Goal: Check status: Check status

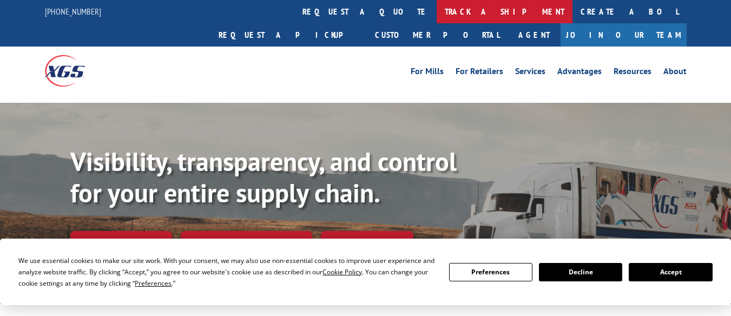
click at [437, 14] on link "track a shipment" at bounding box center [505, 11] width 136 height 23
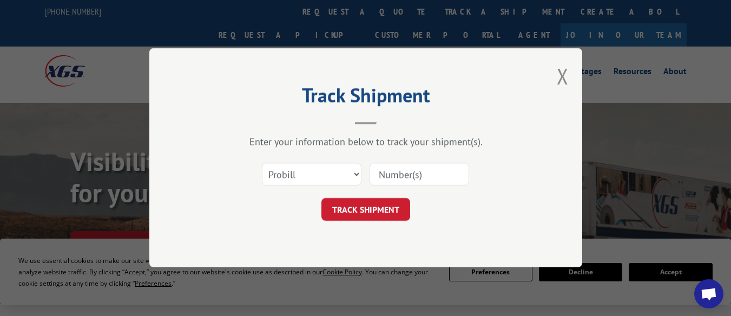
click at [411, 180] on input at bounding box center [419, 174] width 100 height 23
type input "17496659"
click at [401, 221] on button "TRACK SHIPMENT" at bounding box center [365, 210] width 89 height 23
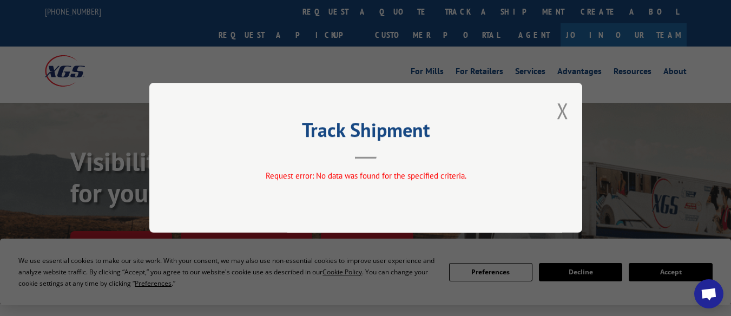
click at [570, 108] on div "Track Shipment Request error: No data was found for the specified criteria." at bounding box center [365, 158] width 433 height 150
click at [566, 113] on button "Close modal" at bounding box center [563, 110] width 12 height 29
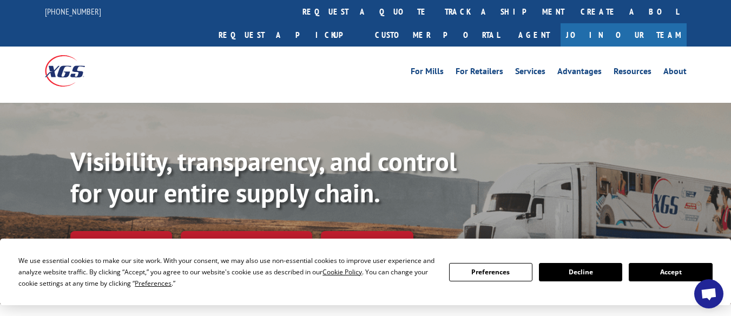
click at [437, 13] on link "track a shipment" at bounding box center [505, 11] width 136 height 23
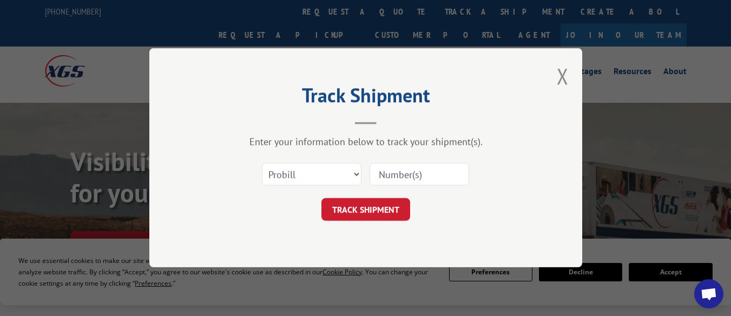
click at [407, 177] on input at bounding box center [419, 174] width 100 height 23
paste input "17612038"
type input "17612038"
click at [397, 209] on button "TRACK SHIPMENT" at bounding box center [365, 210] width 89 height 23
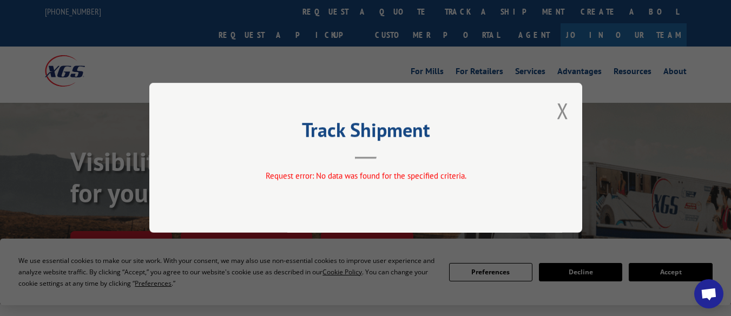
click at [556, 112] on div "Track Shipment Request error: No data was found for the specified criteria." at bounding box center [365, 158] width 433 height 150
click at [560, 112] on button "Close modal" at bounding box center [563, 110] width 12 height 29
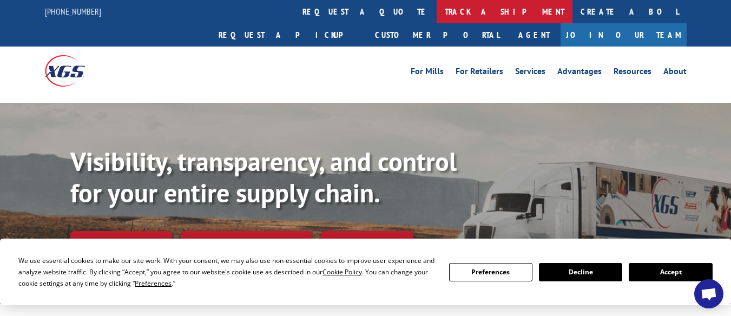
click at [437, 15] on link "track a shipment" at bounding box center [505, 11] width 136 height 23
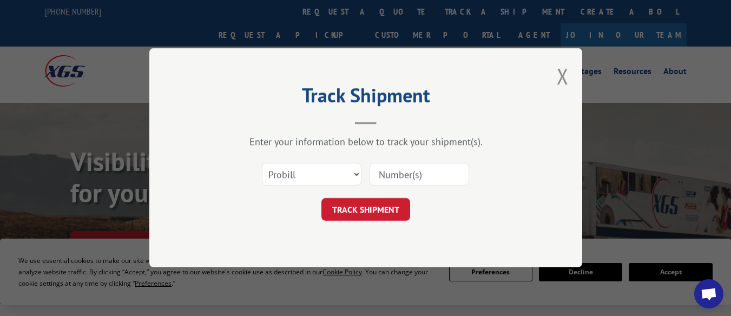
click at [384, 178] on input at bounding box center [419, 174] width 100 height 23
paste input "17612038"
type input "17612038"
click at [382, 206] on button "TRACK SHIPMENT" at bounding box center [365, 210] width 89 height 23
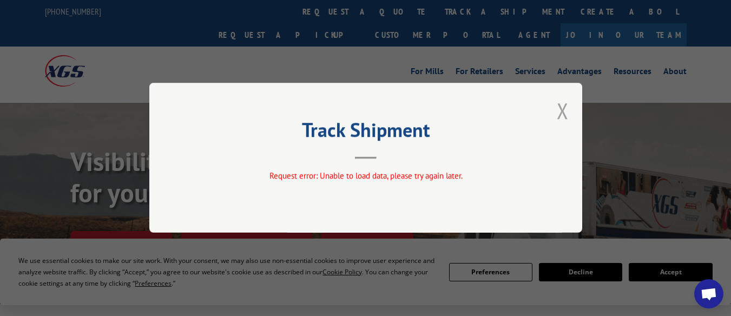
click at [560, 118] on button "Close modal" at bounding box center [563, 110] width 12 height 29
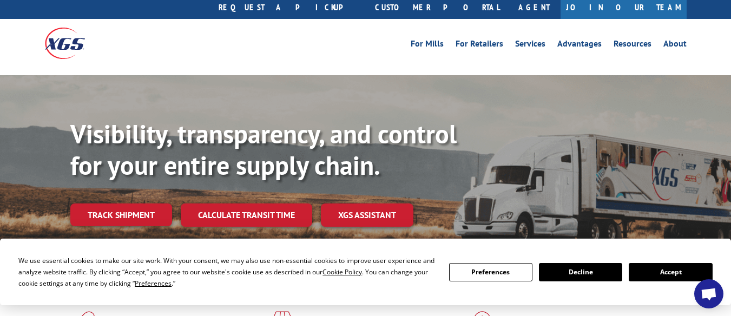
scroll to position [54, 0]
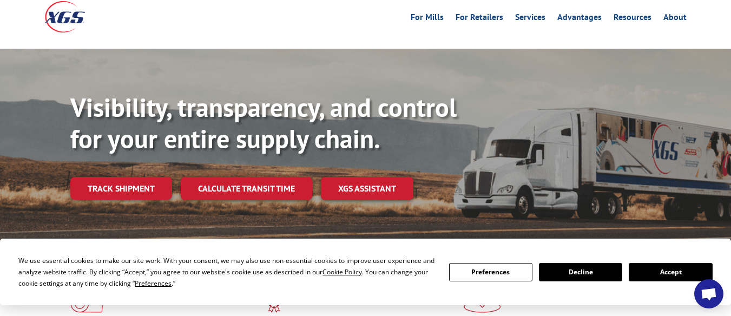
click at [668, 272] on button "Accept" at bounding box center [670, 272] width 83 height 18
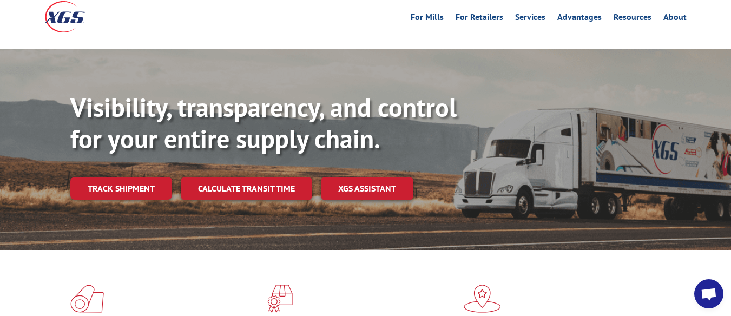
click at [139, 176] on div "Visibility, transparency, and control for your entire supply chain. Track shipm…" at bounding box center [400, 167] width 660 height 151
click at [144, 177] on link "Track shipment" at bounding box center [121, 188] width 102 height 23
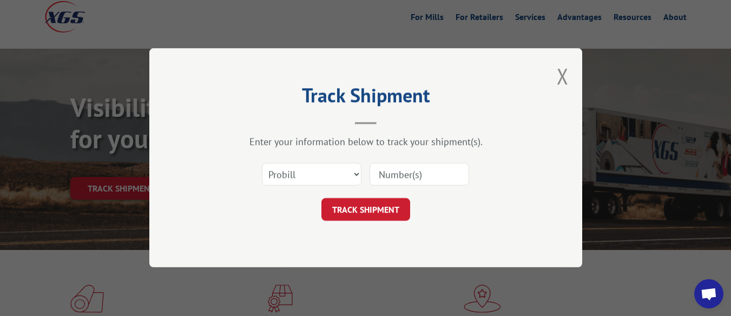
click at [385, 175] on input at bounding box center [419, 174] width 100 height 23
type input "7"
type input "17496659"
click at [384, 202] on button "TRACK SHIPMENT" at bounding box center [365, 210] width 89 height 23
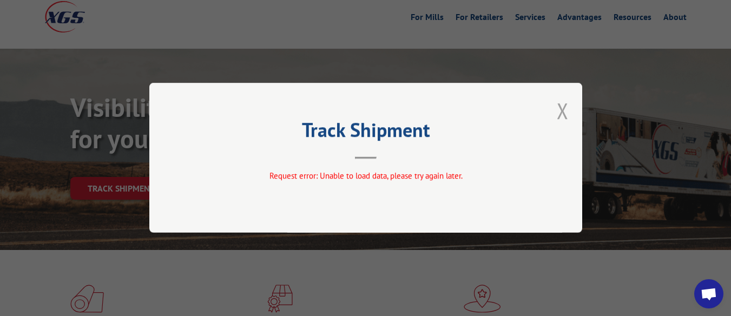
click at [566, 112] on button "Close modal" at bounding box center [563, 110] width 12 height 29
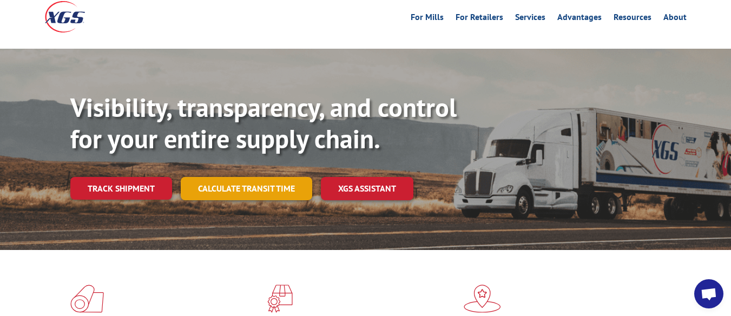
click at [248, 177] on link "Calculate transit time" at bounding box center [246, 188] width 131 height 23
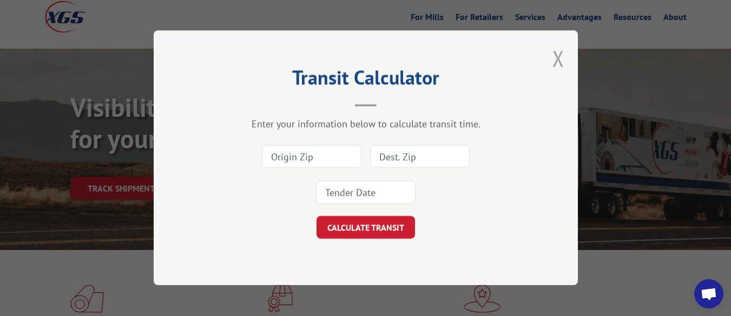
click at [553, 65] on button "Close modal" at bounding box center [558, 58] width 12 height 29
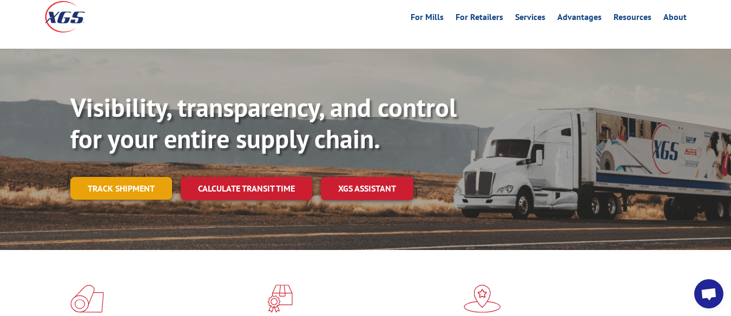
click at [149, 177] on link "Track shipment" at bounding box center [121, 188] width 102 height 23
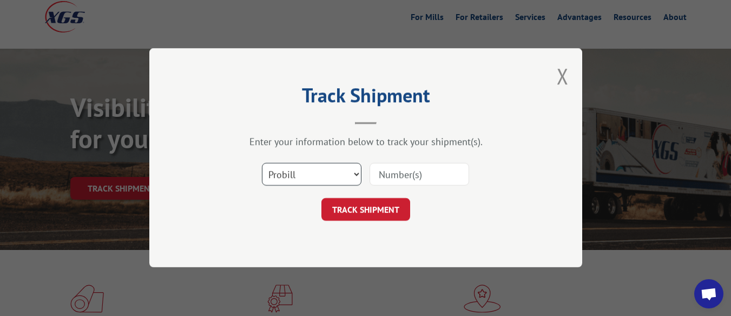
click at [323, 177] on select "Select category... Probill BOL PO" at bounding box center [312, 174] width 100 height 23
click at [262, 163] on select "Select category... Probill BOL PO" at bounding box center [312, 174] width 100 height 23
click at [377, 180] on input at bounding box center [419, 174] width 100 height 23
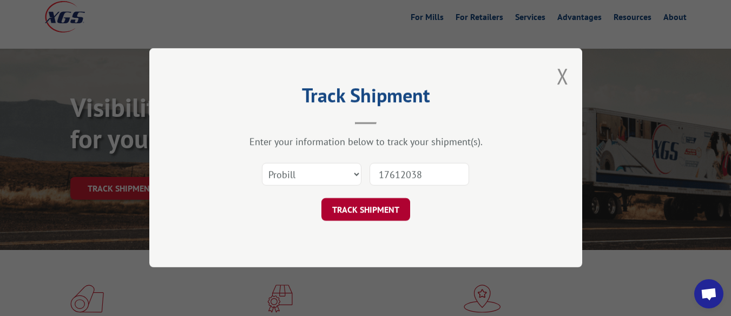
type input "17612038"
click at [399, 204] on button "TRACK SHIPMENT" at bounding box center [365, 210] width 89 height 23
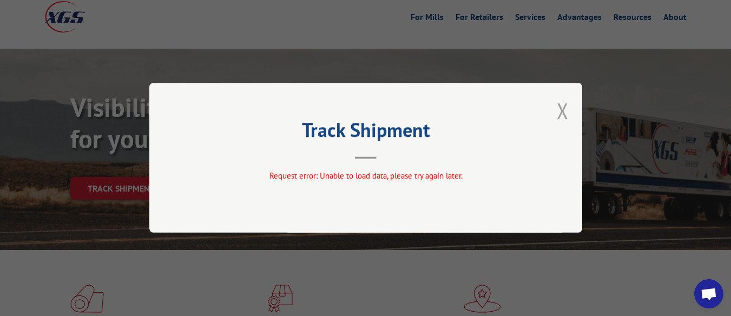
click at [560, 117] on button "Close modal" at bounding box center [563, 110] width 12 height 29
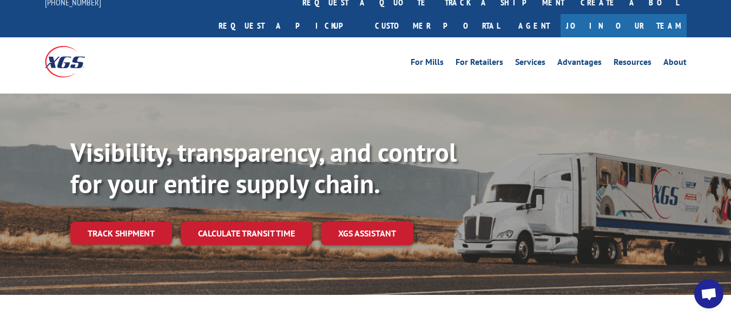
scroll to position [0, 0]
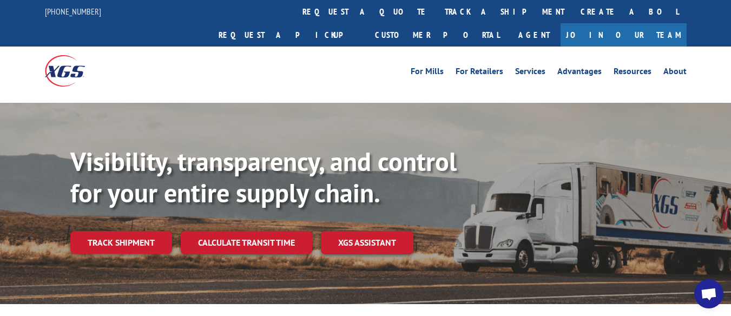
click at [398, 231] on link "XGS ASSISTANT" at bounding box center [367, 242] width 93 height 23
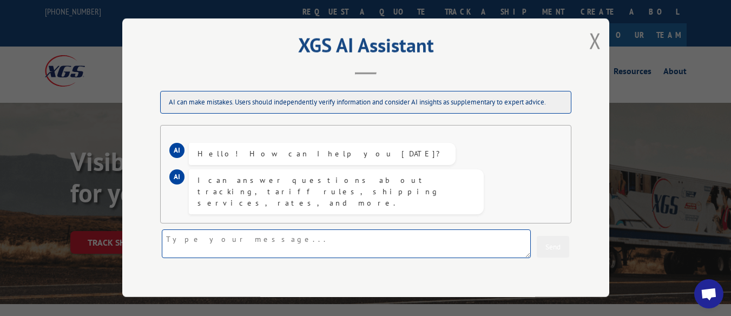
click at [286, 242] on textarea at bounding box center [346, 244] width 369 height 29
type textarea "u"
type textarea "tracking"
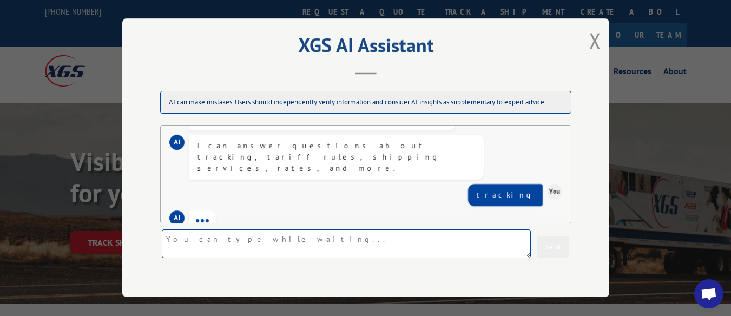
scroll to position [55, 0]
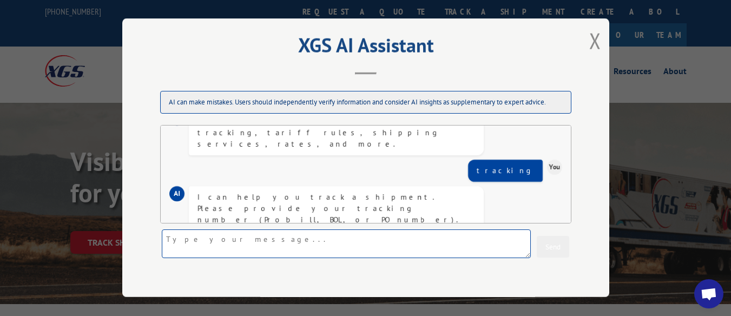
click at [305, 242] on textarea at bounding box center [346, 244] width 369 height 29
type textarea "17612038"
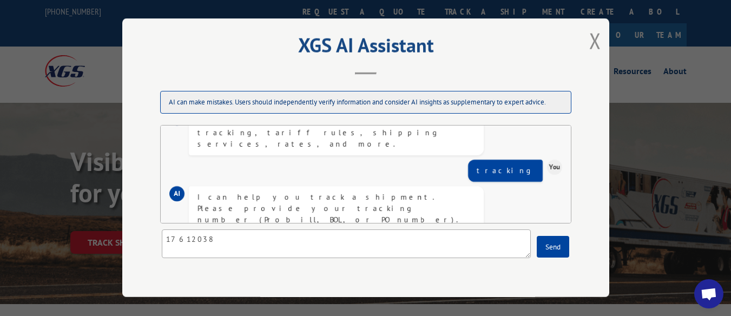
click at [569, 259] on div "17612038 Send" at bounding box center [365, 244] width 411 height 29
drag, startPoint x: 550, startPoint y: 250, endPoint x: 550, endPoint y: 256, distance: 6.0
click at [550, 256] on button "Send" at bounding box center [553, 247] width 32 height 22
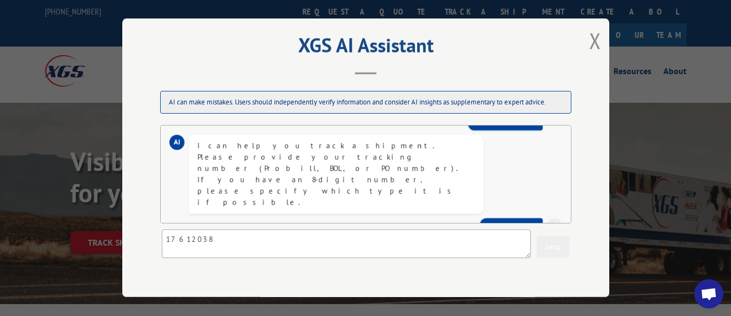
scroll to position [142, 0]
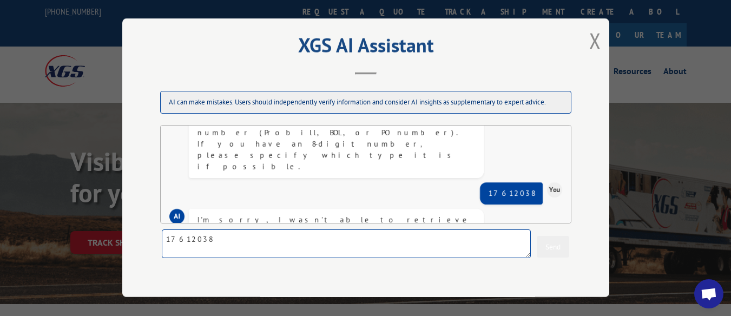
click at [414, 235] on textarea "17612038" at bounding box center [346, 244] width 369 height 29
type textarea "17496659"
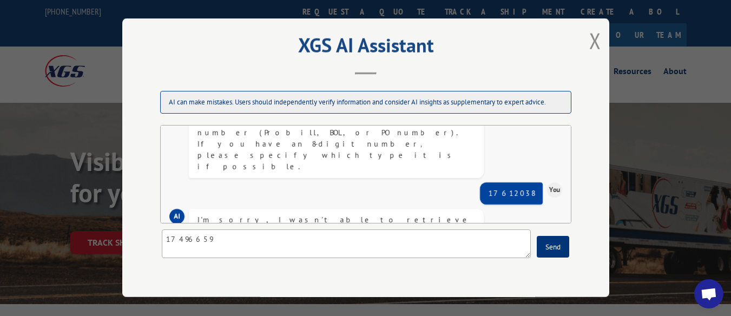
click at [566, 254] on button "Send" at bounding box center [553, 247] width 32 height 22
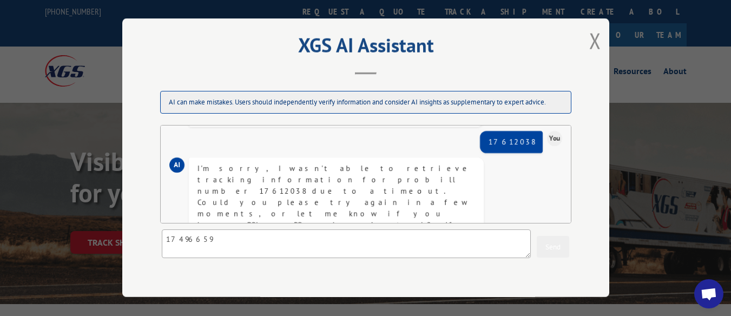
scroll to position [217, 0]
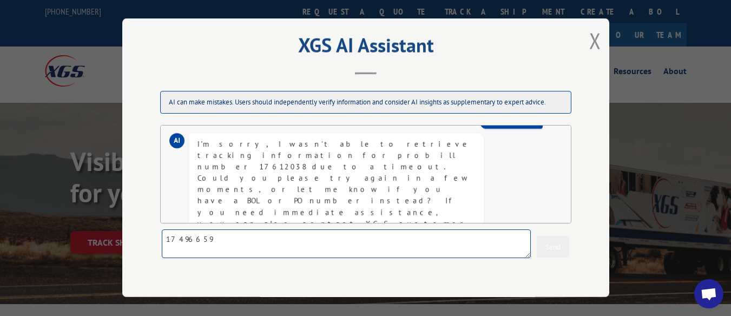
click at [407, 240] on textarea "17496659" at bounding box center [346, 244] width 369 height 29
type textarea "what is the number to customer support"
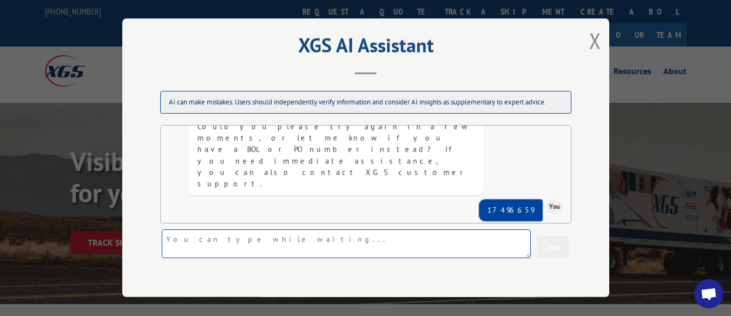
scroll to position [282, 0]
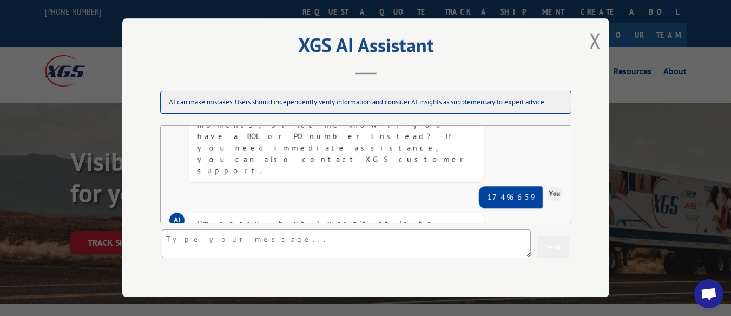
click at [602, 36] on div "XGS AI Assistant AI can make mistakes. Users should independently verify inform…" at bounding box center [365, 157] width 487 height 279
click at [596, 38] on button "Close modal" at bounding box center [595, 41] width 12 height 29
